Goal: Transaction & Acquisition: Purchase product/service

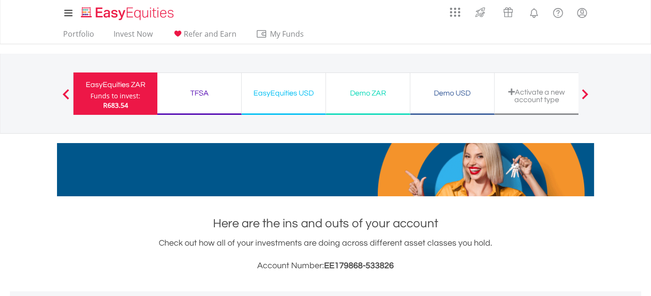
click at [200, 90] on div "TFSA" at bounding box center [199, 93] width 73 height 13
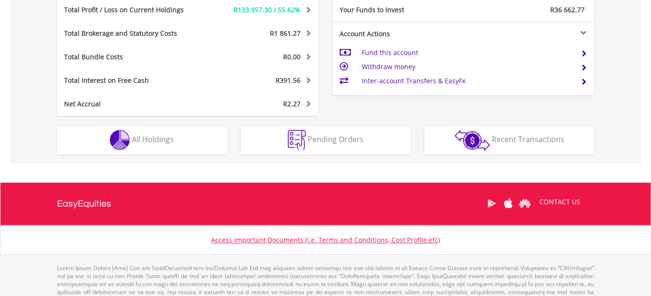
scroll to position [536, 0]
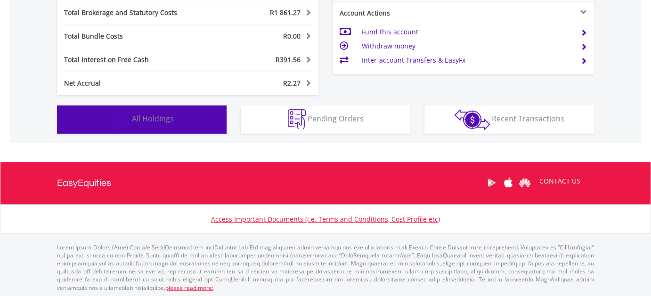
click at [179, 122] on button "Holdings All Holdings" at bounding box center [142, 120] width 170 height 28
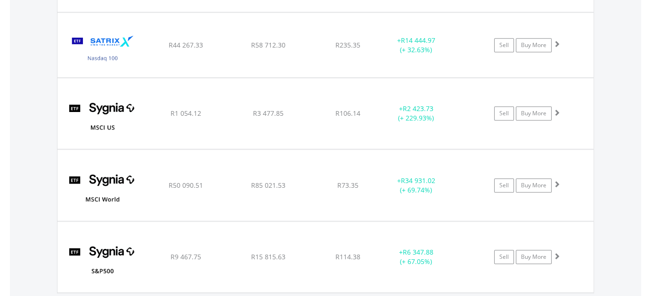
scroll to position [1059, 0]
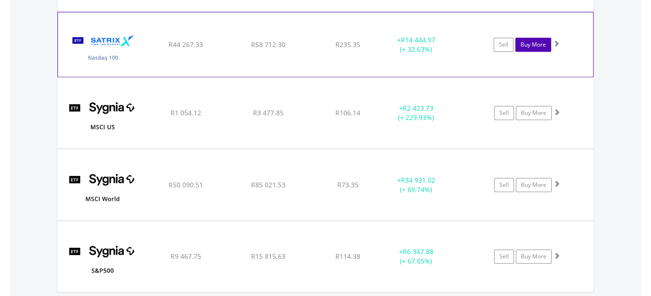
click at [535, 45] on link "Buy More" at bounding box center [533, 45] width 36 height 14
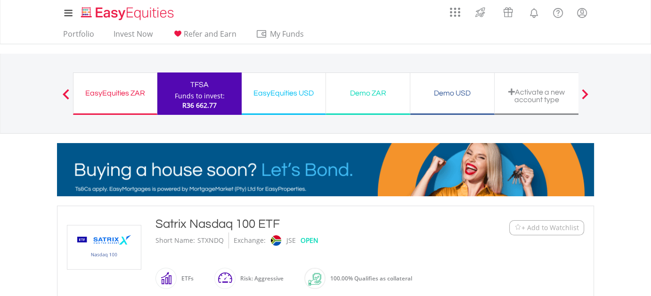
click at [101, 90] on div "EasyEquities ZAR" at bounding box center [115, 93] width 72 height 13
